Goal: Task Accomplishment & Management: Complete application form

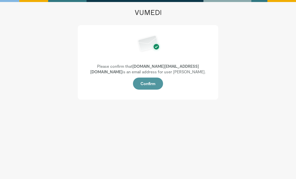
click at [156, 81] on button "Confirm" at bounding box center [148, 84] width 30 height 12
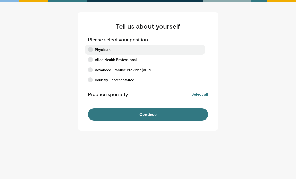
click at [90, 48] on icon at bounding box center [90, 49] width 5 height 5
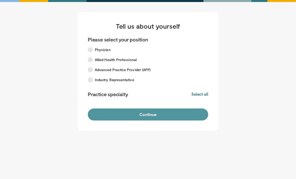
click at [146, 116] on button "Continue" at bounding box center [148, 115] width 121 height 12
click at [151, 117] on button "Continue" at bounding box center [148, 115] width 121 height 12
click at [156, 115] on button "Continue" at bounding box center [148, 115] width 121 height 12
click at [154, 115] on button "Continue" at bounding box center [148, 115] width 121 height 12
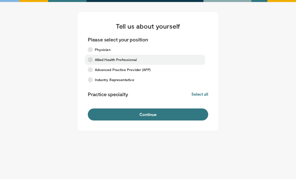
click at [92, 57] on label "Allied Health Professional" at bounding box center [145, 60] width 121 height 10
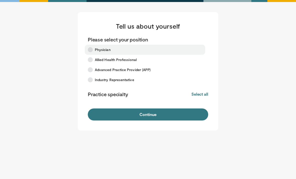
click at [92, 51] on icon at bounding box center [90, 49] width 5 height 5
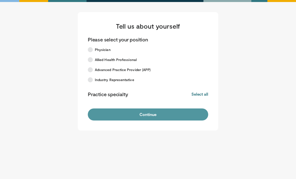
click at [121, 113] on button "Continue" at bounding box center [148, 115] width 121 height 12
click at [158, 120] on button "Continue" at bounding box center [148, 115] width 121 height 12
click at [176, 115] on button "Continue" at bounding box center [148, 115] width 121 height 12
click at [174, 114] on button "Continue" at bounding box center [148, 115] width 121 height 12
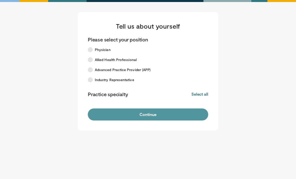
click at [173, 114] on button "Continue" at bounding box center [148, 115] width 121 height 12
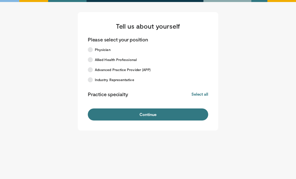
click at [154, 104] on form "Please select your position Physician Allied Health Professional Advanced Pract…" at bounding box center [148, 78] width 121 height 84
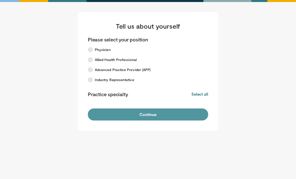
click at [111, 115] on button "Continue" at bounding box center [148, 115] width 121 height 12
click at [110, 118] on button "Continue" at bounding box center [148, 115] width 121 height 12
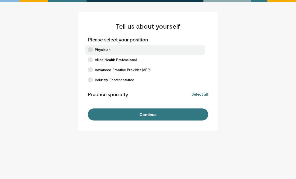
click at [89, 47] on icon at bounding box center [90, 49] width 5 height 5
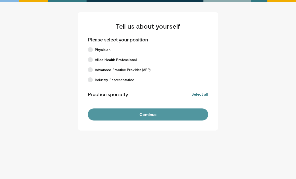
click at [120, 111] on button "Continue" at bounding box center [148, 115] width 121 height 12
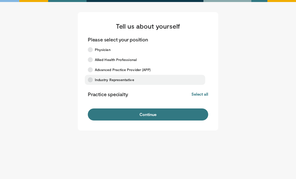
click at [93, 80] on label "Industry Representative" at bounding box center [145, 80] width 121 height 10
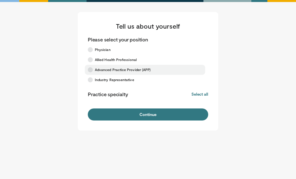
click at [90, 69] on icon at bounding box center [90, 69] width 5 height 5
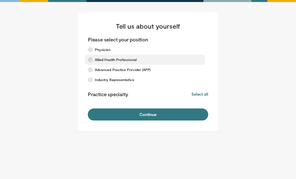
click at [88, 57] on label "Allied Health Professional" at bounding box center [145, 60] width 121 height 10
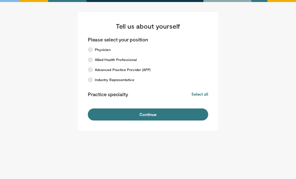
click at [124, 123] on div "Tell us about yourself Please select your position Physician Allied Health Prof…" at bounding box center [148, 71] width 141 height 119
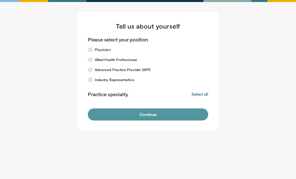
click at [126, 113] on button "Continue" at bounding box center [148, 115] width 121 height 12
click at [127, 113] on button "Continue" at bounding box center [148, 115] width 121 height 12
